Goal: Transaction & Acquisition: Book appointment/travel/reservation

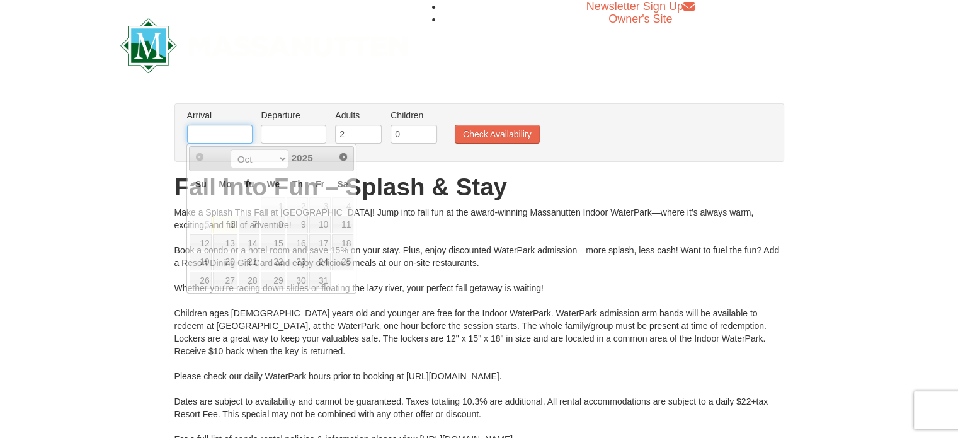
click at [216, 139] on input "text" at bounding box center [219, 134] width 65 height 19
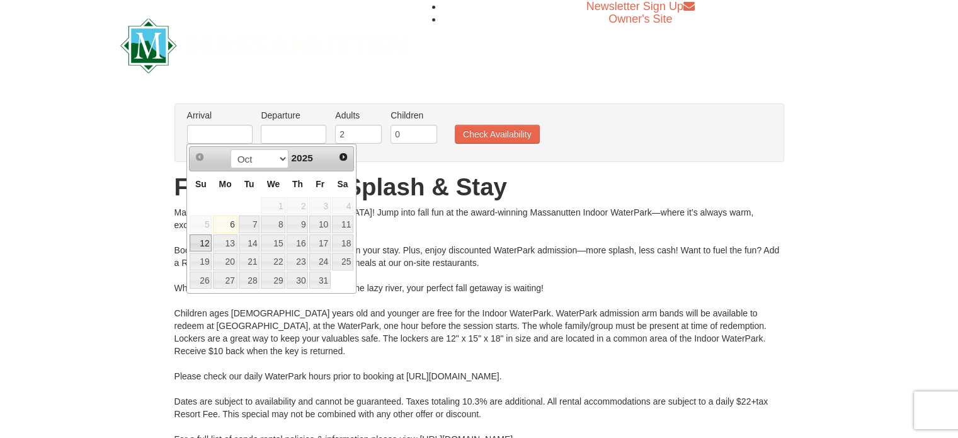
click at [202, 239] on link "12" at bounding box center [200, 243] width 22 height 18
type input "[DATE]"
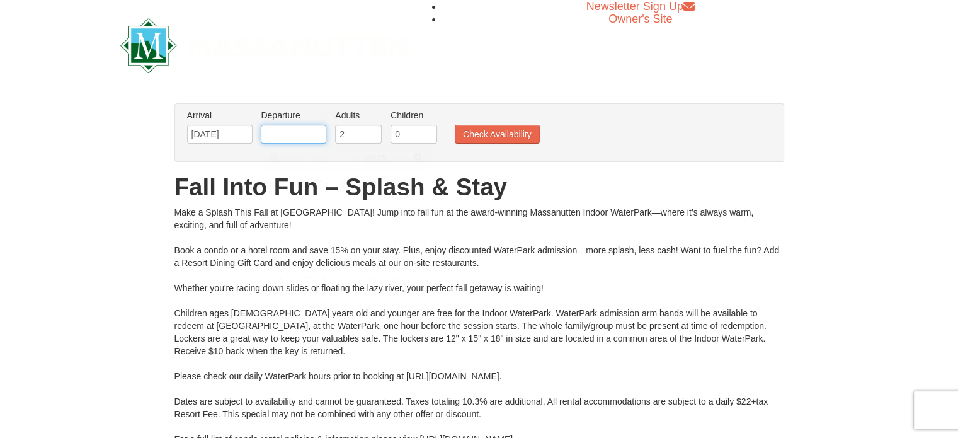
click at [300, 135] on input "text" at bounding box center [293, 134] width 65 height 19
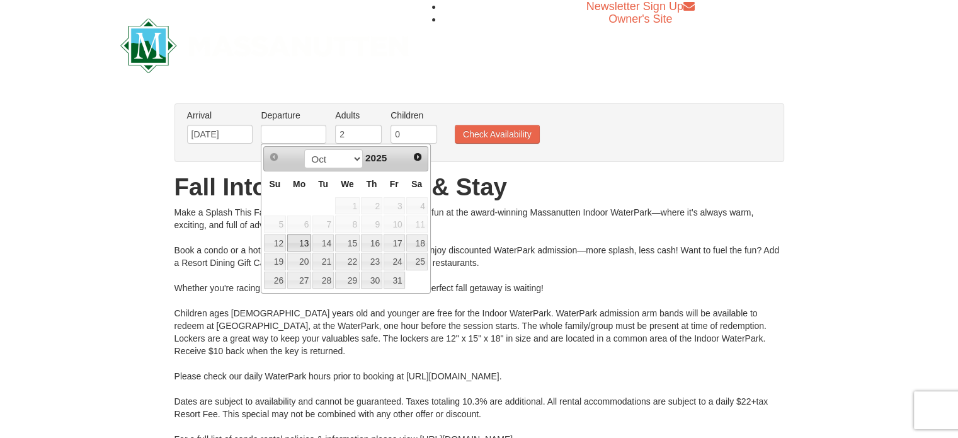
click at [300, 240] on link "13" at bounding box center [299, 243] width 24 height 18
type input "[DATE]"
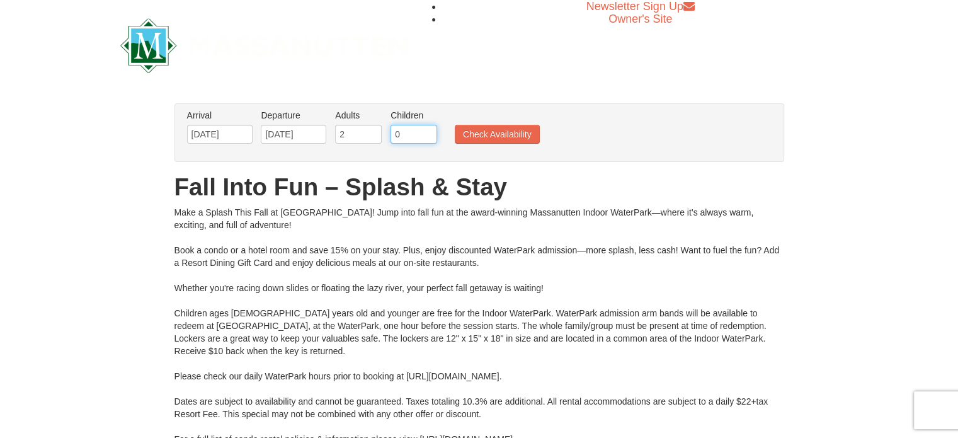
click at [403, 140] on input "0" at bounding box center [413, 134] width 47 height 19
click at [428, 130] on input "1" at bounding box center [413, 134] width 47 height 19
click at [428, 130] on input "2" at bounding box center [413, 134] width 47 height 19
type input "3"
click at [428, 130] on input "3" at bounding box center [413, 134] width 47 height 19
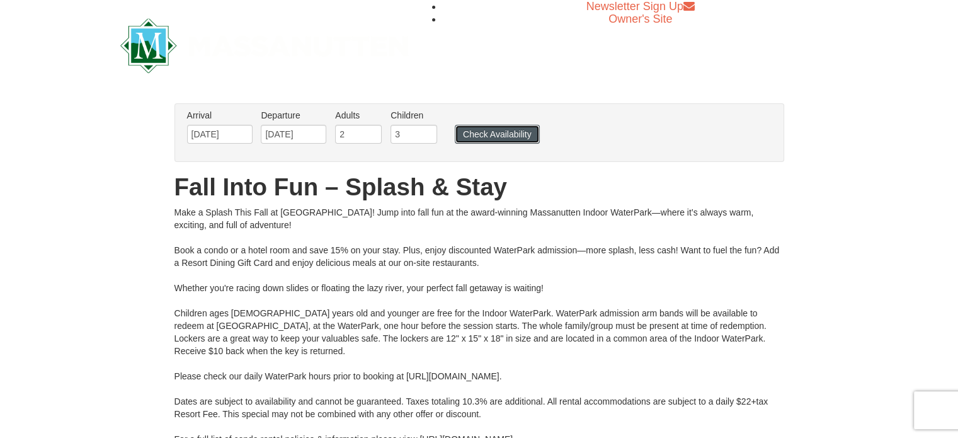
click at [470, 139] on button "Check Availability" at bounding box center [497, 134] width 85 height 19
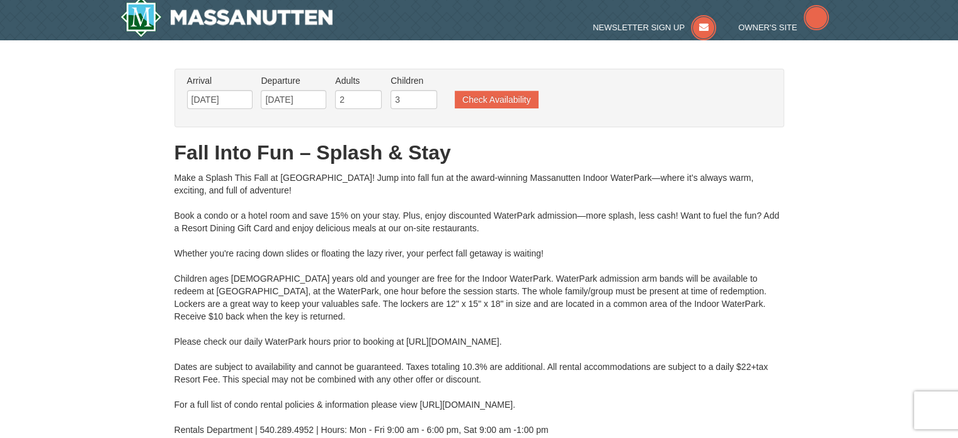
type input "[DATE]"
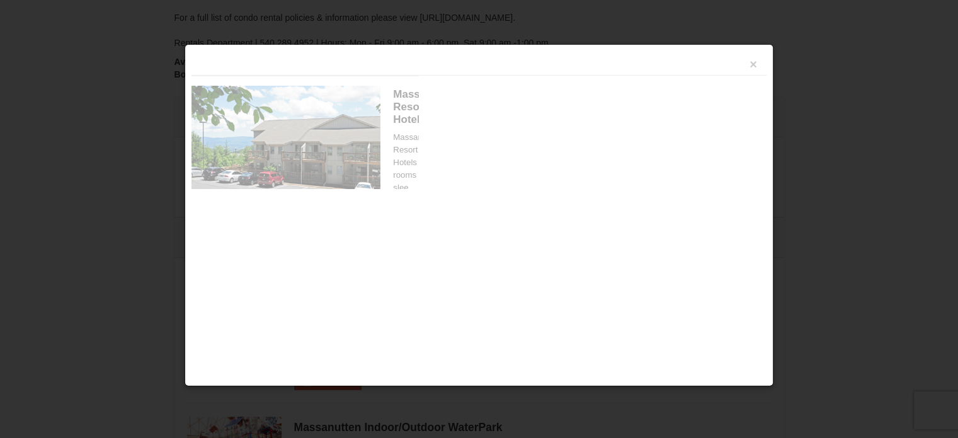
scroll to position [536, 0]
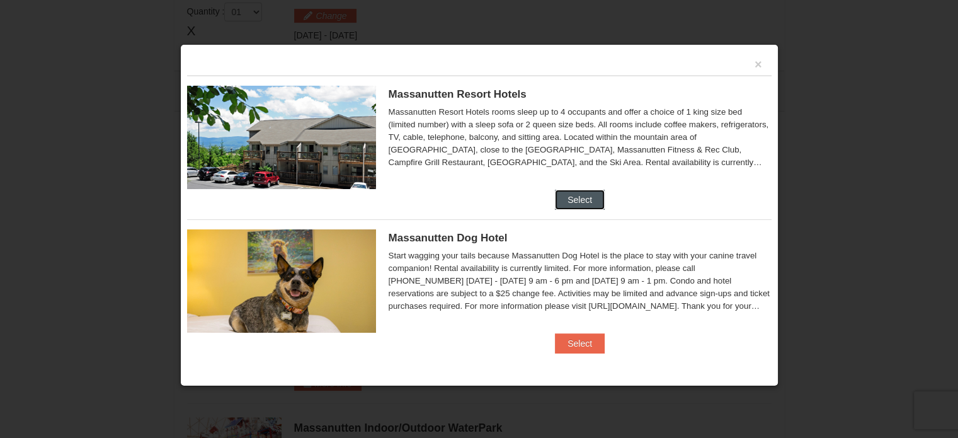
click at [589, 191] on button "Select" at bounding box center [580, 199] width 50 height 20
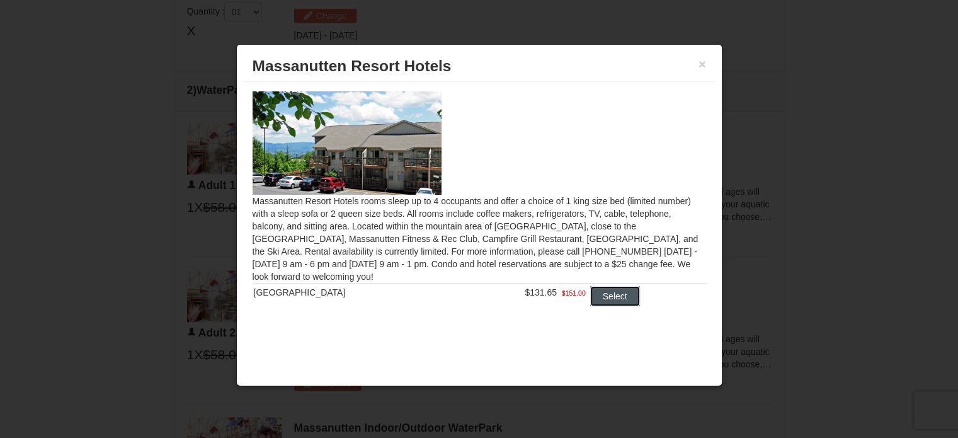
click at [599, 303] on button "Select" at bounding box center [615, 296] width 50 height 20
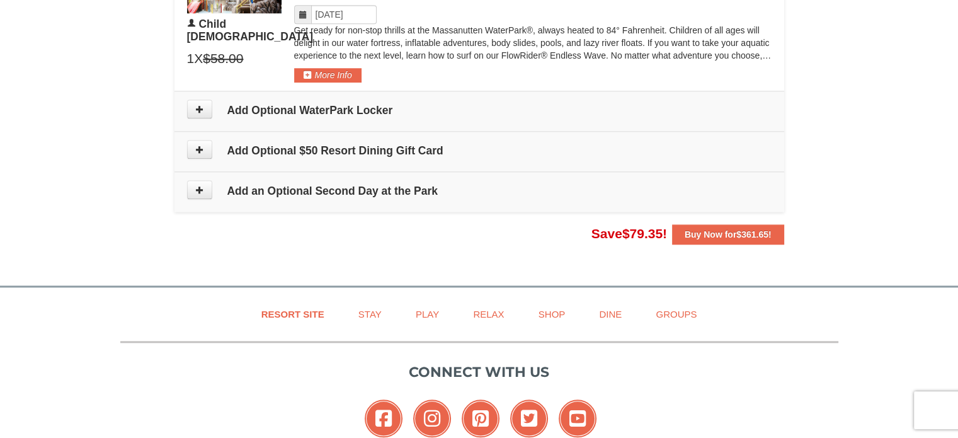
scroll to position [1357, 0]
